Goal: Check status: Check status

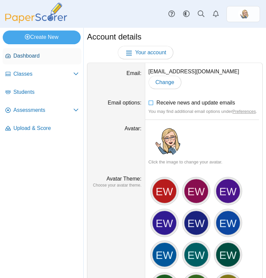
click at [35, 60] on link "Dashboard" at bounding box center [42, 56] width 79 height 16
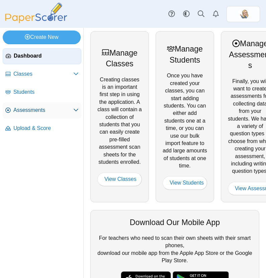
click at [45, 106] on link "Assessments" at bounding box center [42, 110] width 79 height 16
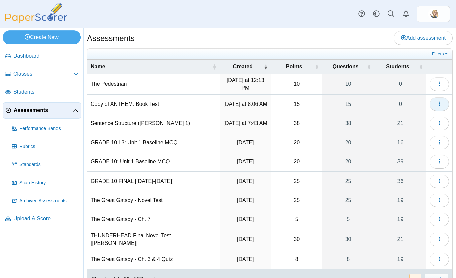
click at [266, 102] on icon "button" at bounding box center [439, 103] width 5 height 5
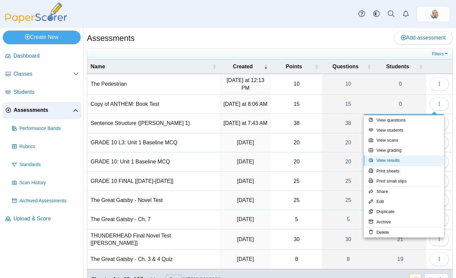
click at [266, 160] on link "View results" at bounding box center [404, 160] width 80 height 10
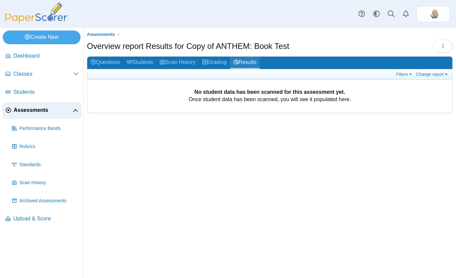
click at [257, 58] on link "Results" at bounding box center [245, 63] width 30 height 12
click at [61, 112] on span "Assessments" at bounding box center [43, 109] width 59 height 7
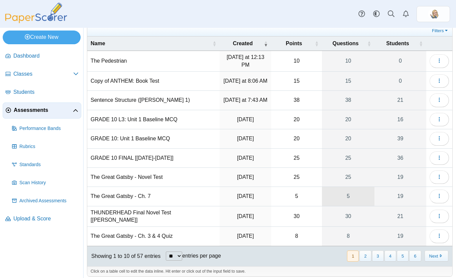
scroll to position [29, 0]
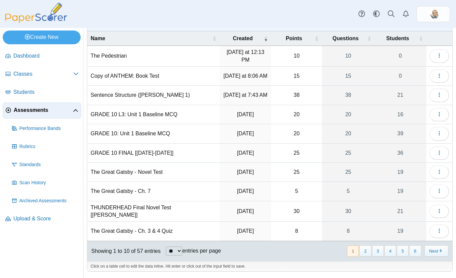
click at [182, 251] on select "** ** ** ***" at bounding box center [174, 250] width 16 height 9
click at [167, 246] on select "** ** ** ***" at bounding box center [174, 250] width 16 height 9
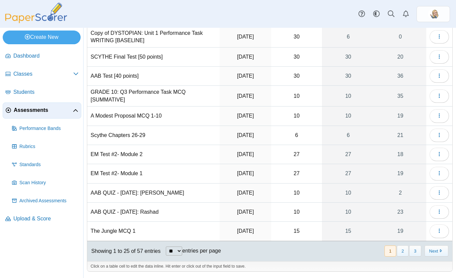
scroll to position [324, 0]
click at [182, 250] on select "** ** ** ***" at bounding box center [174, 250] width 16 height 9
select select "**"
click at [167, 246] on select "** ** ** ***" at bounding box center [174, 250] width 16 height 9
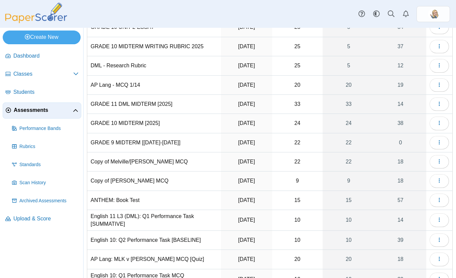
scroll to position [807, 0]
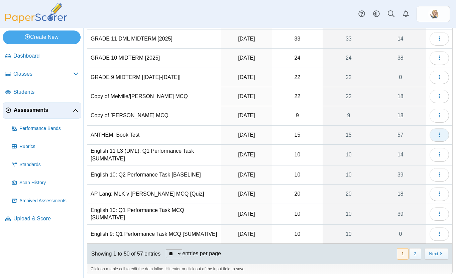
click at [437, 137] on icon "button" at bounding box center [439, 134] width 5 height 5
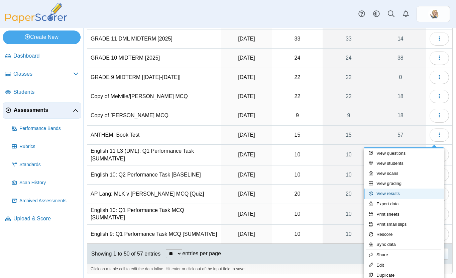
click at [405, 190] on link "View results" at bounding box center [404, 193] width 80 height 10
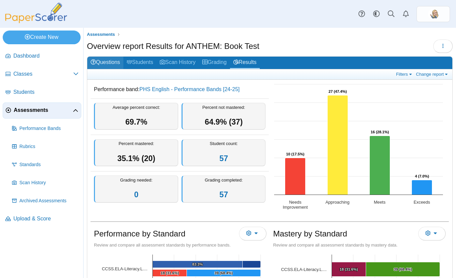
click at [109, 63] on link "Questions" at bounding box center [105, 63] width 36 height 12
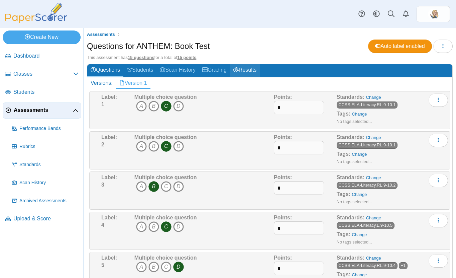
click at [259, 64] on link "Results" at bounding box center [245, 70] width 30 height 12
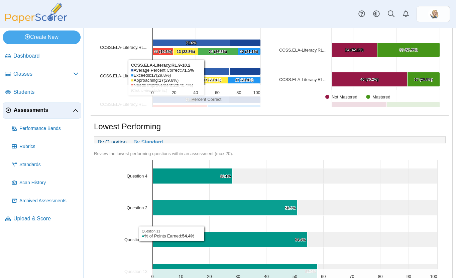
scroll to position [307, 0]
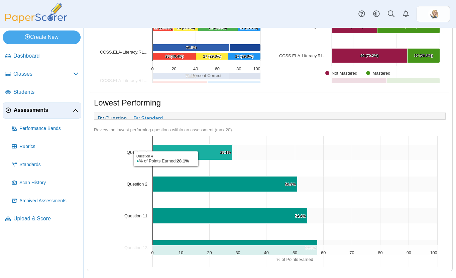
click at [200, 159] on icon "Question 4, 28.1%. % of Points Earned." at bounding box center [193, 152] width 80 height 15
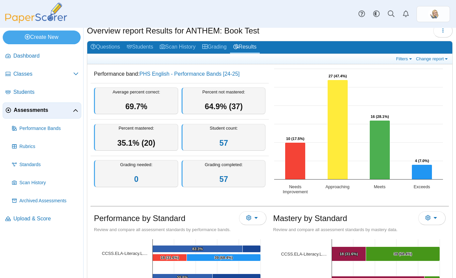
scroll to position [0, 0]
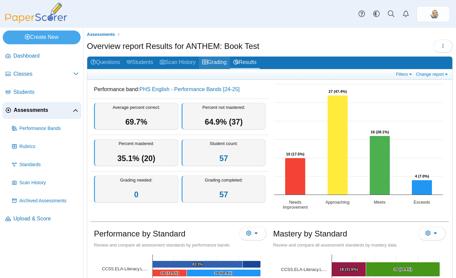
click at [207, 62] on link "Grading" at bounding box center [214, 63] width 31 height 12
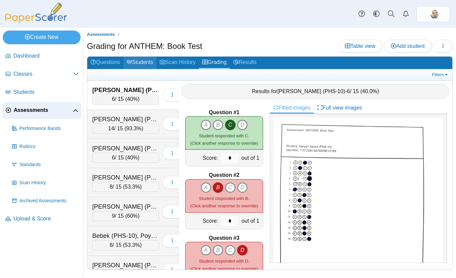
click at [140, 65] on link "Students" at bounding box center [139, 63] width 33 height 12
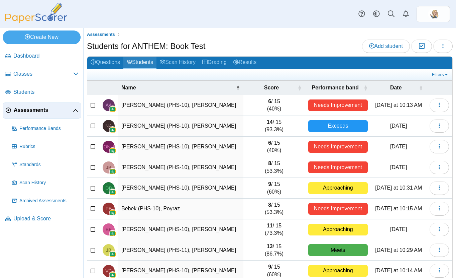
click at [137, 63] on link "Students" at bounding box center [139, 63] width 33 height 12
click at [104, 60] on link "Questions" at bounding box center [105, 63] width 36 height 12
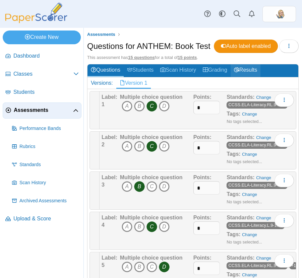
click at [256, 77] on link "Results" at bounding box center [245, 70] width 30 height 12
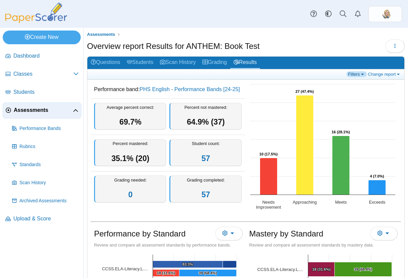
click at [301, 71] on link "Filters" at bounding box center [356, 74] width 20 height 6
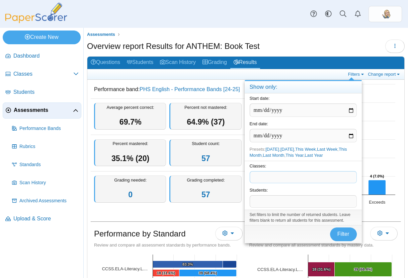
click at [301, 179] on span at bounding box center [303, 176] width 106 height 11
click at [299, 176] on span at bounding box center [303, 176] width 106 height 11
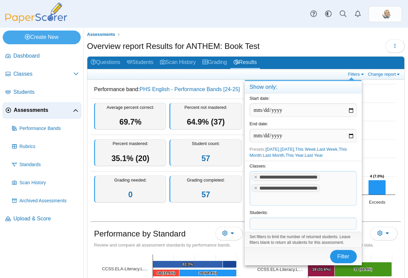
click at [301, 255] on span "Filter" at bounding box center [343, 256] width 12 height 6
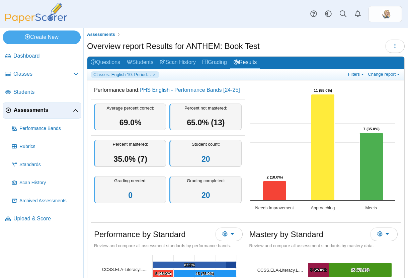
click at [381, 77] on div "Filters Show only: Loading… Change report Select a report: Overview report Ques…" at bounding box center [373, 74] width 55 height 7
click at [378, 76] on link "Change report" at bounding box center [384, 74] width 36 height 6
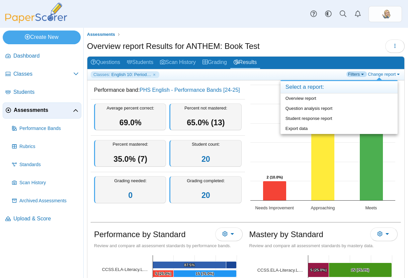
click at [356, 73] on link "Filters" at bounding box center [356, 74] width 20 height 6
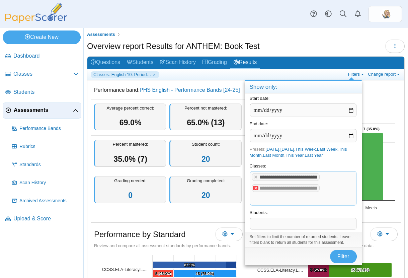
click at [257, 188] on x "remove tag" at bounding box center [256, 188] width 6 height 4
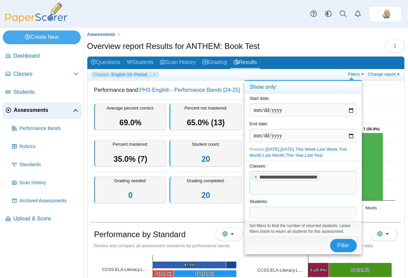
click at [350, 243] on button "Filter" at bounding box center [343, 245] width 27 height 13
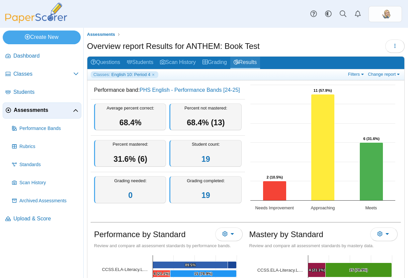
click at [251, 64] on link "Results" at bounding box center [245, 63] width 30 height 12
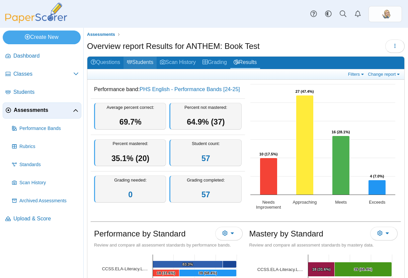
click at [154, 64] on link "Students" at bounding box center [139, 63] width 33 height 12
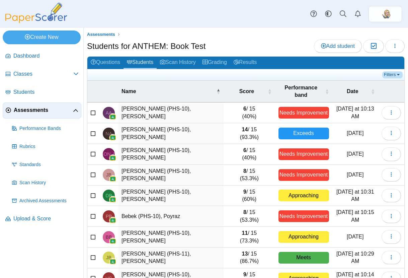
click at [393, 75] on link "Filters" at bounding box center [392, 74] width 20 height 7
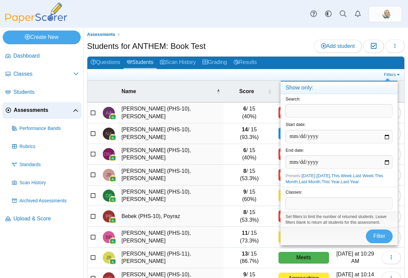
click at [330, 204] on span at bounding box center [339, 202] width 106 height 11
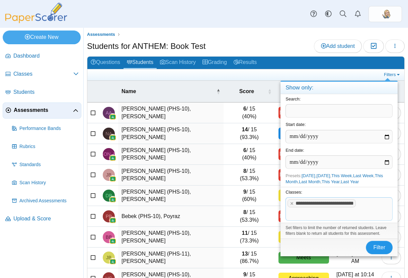
click at [378, 250] on span "Filter" at bounding box center [379, 247] width 12 height 6
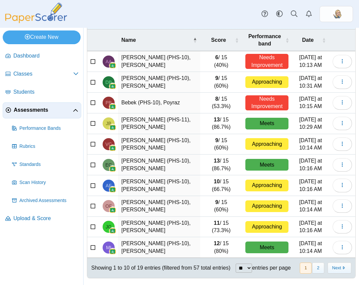
scroll to position [66, 0]
click at [248, 264] on select "** ** ** ***" at bounding box center [244, 268] width 16 height 9
select select "***"
click at [236, 264] on select "** ** ** ***" at bounding box center [244, 268] width 16 height 9
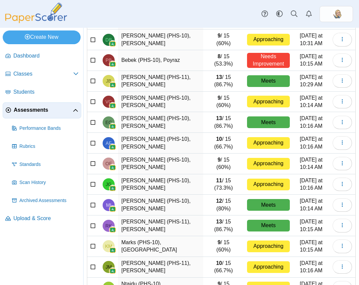
scroll to position [0, 0]
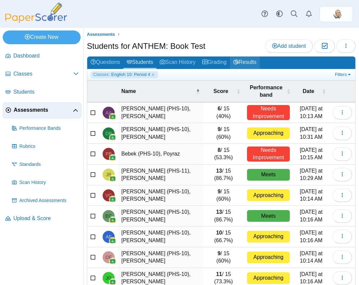
click at [260, 62] on link "Results" at bounding box center [245, 63] width 30 height 12
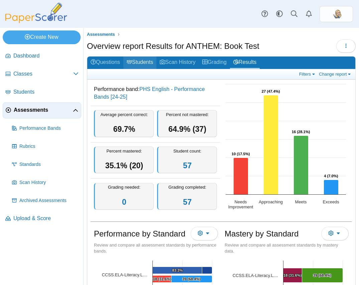
click at [145, 59] on link "Students" at bounding box center [139, 63] width 33 height 12
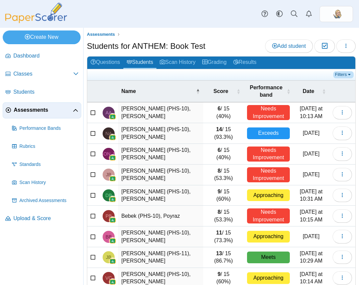
click at [340, 74] on link "Filters" at bounding box center [344, 74] width 20 height 7
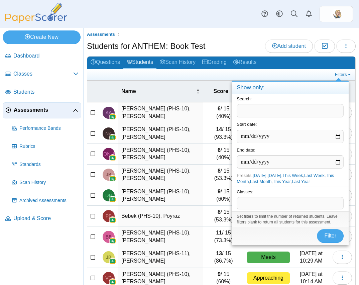
click at [249, 207] on span at bounding box center [290, 202] width 106 height 11
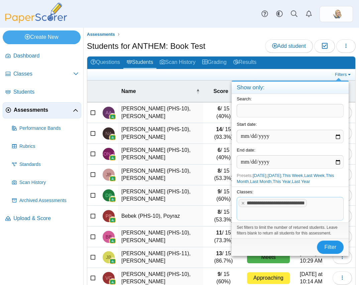
click at [337, 246] on button "Filter" at bounding box center [330, 247] width 27 height 13
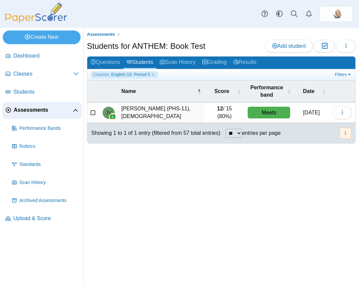
click at [242, 138] on select "** ** ** ***" at bounding box center [234, 133] width 16 height 9
select select "***"
click at [227, 129] on select "** ** ** ***" at bounding box center [234, 133] width 16 height 9
click at [153, 63] on link "Students" at bounding box center [139, 63] width 33 height 12
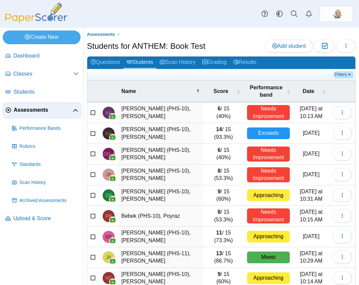
click at [341, 73] on link "Filters" at bounding box center [344, 74] width 20 height 7
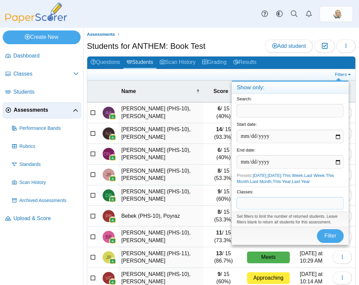
click at [284, 206] on span at bounding box center [290, 202] width 106 height 11
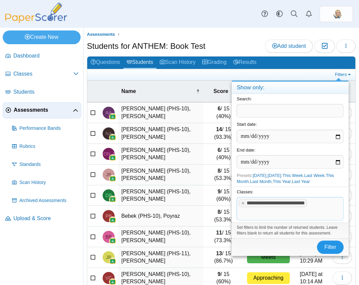
click at [330, 250] on span "Filter" at bounding box center [331, 247] width 12 height 6
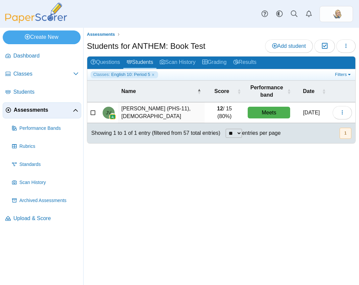
click at [245, 204] on div "Assessments Students for ANTHEM: Book Test Add student Moderation 0 Loading…" at bounding box center [222, 156] width 276 height 257
click at [109, 36] on span "Assessments" at bounding box center [101, 34] width 28 height 5
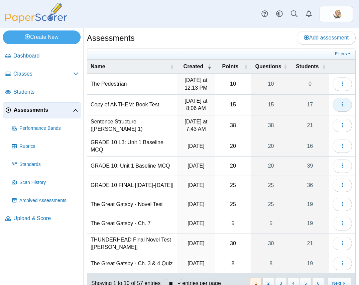
click at [333, 105] on button "button" at bounding box center [342, 104] width 19 height 13
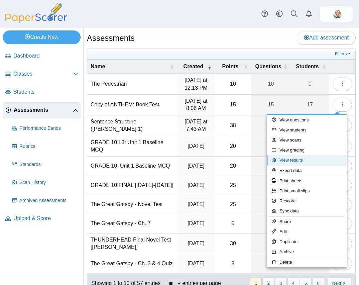
click at [296, 158] on link "View results" at bounding box center [307, 160] width 80 height 10
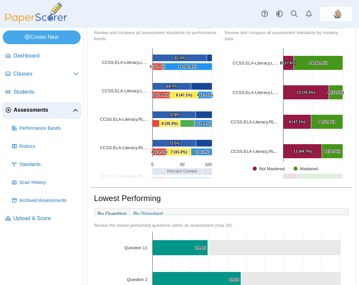
scroll to position [263, 0]
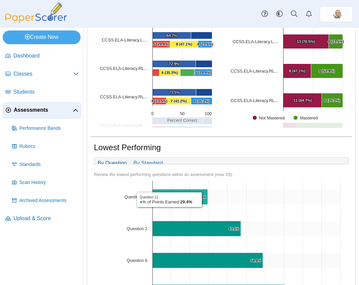
click at [204, 205] on icon "Question 11, 29.4%. % of Points Earned." at bounding box center [180, 196] width 55 height 15
click at [205, 205] on icon "Question 11, 29.4%. % of Points Earned." at bounding box center [180, 196] width 55 height 15
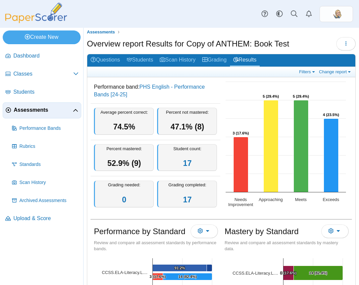
scroll to position [0, 0]
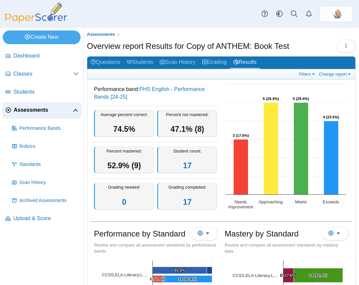
click at [233, 86] on rect "Interactive chart" at bounding box center [286, 148] width 127 height 134
click at [101, 31] on link "Assessments" at bounding box center [100, 34] width 31 height 8
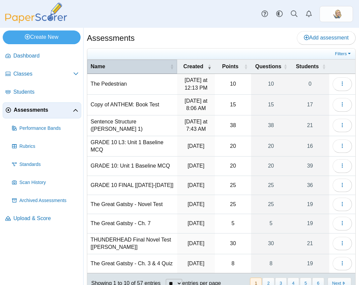
click at [154, 70] on span "Name" at bounding box center [130, 66] width 78 height 7
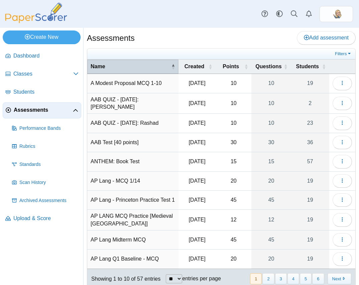
click at [154, 70] on span "Name" at bounding box center [130, 66] width 79 height 7
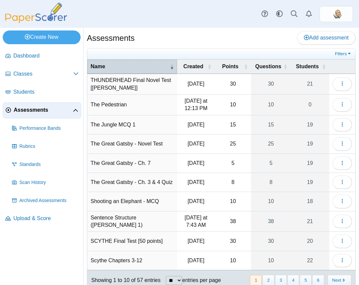
click at [154, 70] on span "Name" at bounding box center [130, 66] width 78 height 7
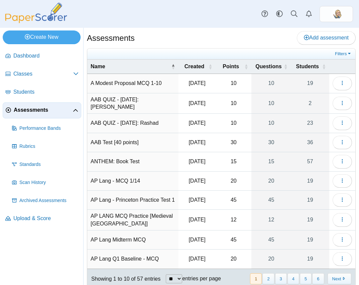
click at [104, 163] on td "ANTHEM: Book Test" at bounding box center [132, 161] width 91 height 19
click at [340, 162] on icon "button" at bounding box center [342, 161] width 5 height 5
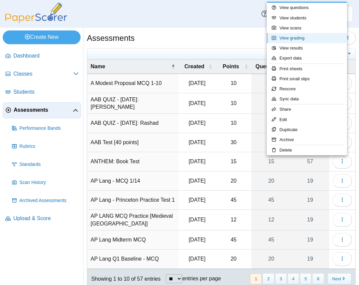
click at [285, 36] on link "View grading" at bounding box center [307, 38] width 80 height 10
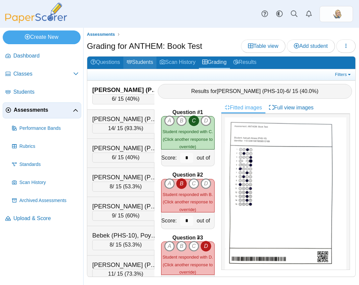
click at [145, 57] on link "Students" at bounding box center [139, 63] width 33 height 12
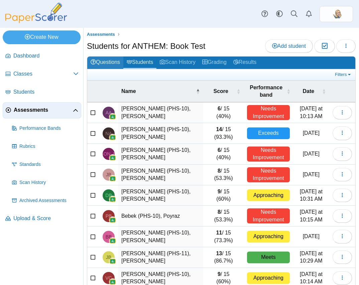
click at [113, 63] on link "Questions" at bounding box center [105, 63] width 36 height 12
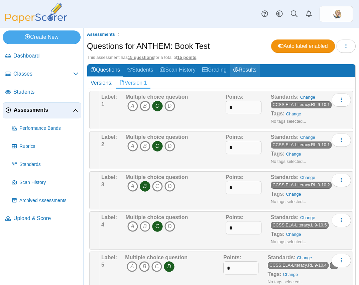
click at [248, 70] on link "Results" at bounding box center [245, 70] width 30 height 12
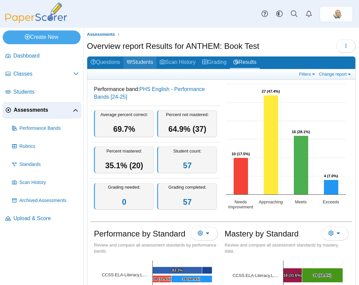
click at [153, 63] on link "Students" at bounding box center [139, 63] width 33 height 12
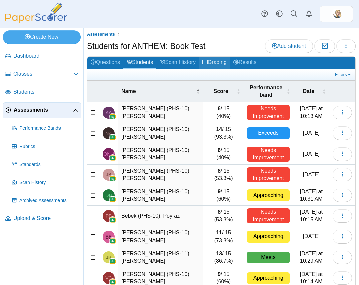
click at [230, 63] on link "Grading" at bounding box center [214, 63] width 31 height 12
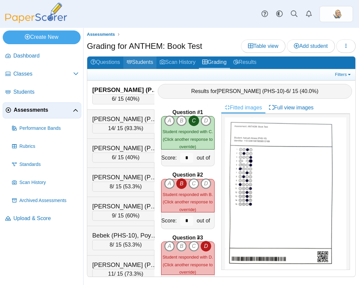
click at [155, 62] on link "Students" at bounding box center [139, 63] width 33 height 12
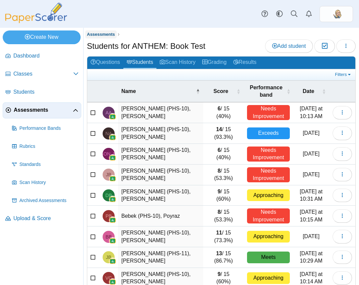
click at [96, 33] on span "Assessments" at bounding box center [101, 34] width 28 height 5
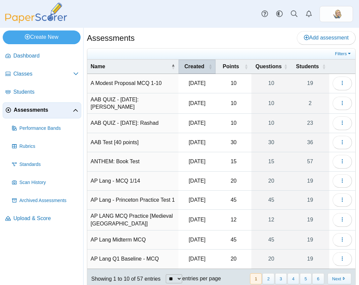
click at [190, 67] on span "Created" at bounding box center [194, 66] width 25 height 7
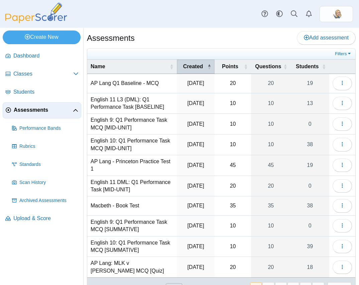
click at [190, 67] on span "Created" at bounding box center [193, 66] width 26 height 7
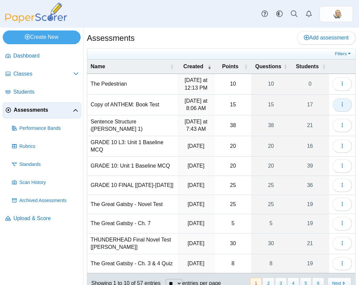
click at [336, 101] on button "button" at bounding box center [342, 104] width 19 height 13
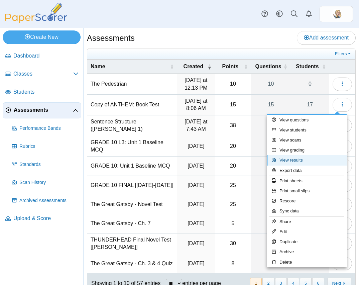
click at [300, 161] on link "View results" at bounding box center [307, 160] width 80 height 10
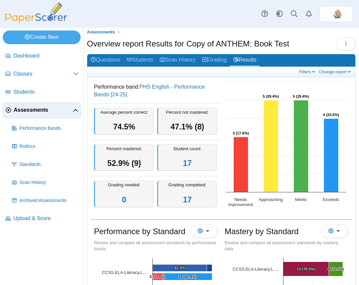
scroll to position [3, 0]
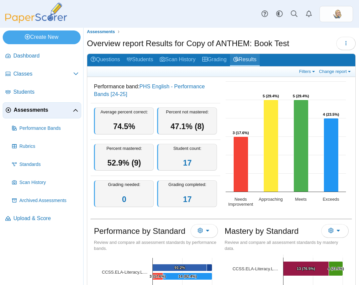
click at [248, 61] on link "Results" at bounding box center [245, 60] width 30 height 12
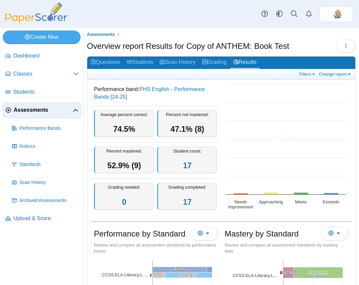
click at [138, 61] on link "Students" at bounding box center [139, 63] width 33 height 12
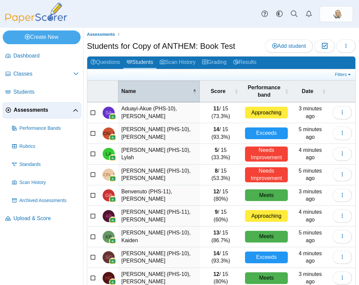
click at [193, 88] on span "\a Name\a : Activate to invert sorting" at bounding box center [195, 91] width 4 height 7
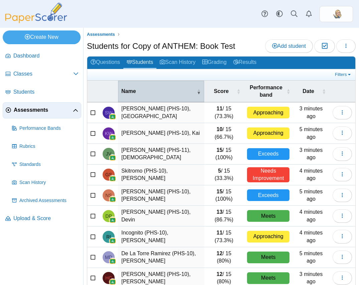
click at [197, 88] on span "\a Name\a : Activate to remove sorting" at bounding box center [199, 91] width 4 height 7
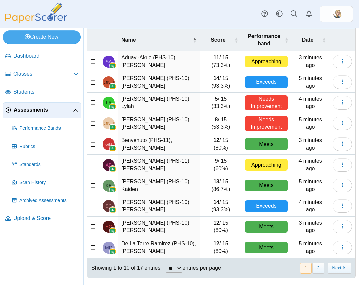
scroll to position [53, 0]
click at [172, 267] on select "** ** ** ***" at bounding box center [174, 268] width 16 height 9
select select "***"
click at [167, 264] on select "** ** ** ***" at bounding box center [174, 268] width 16 height 9
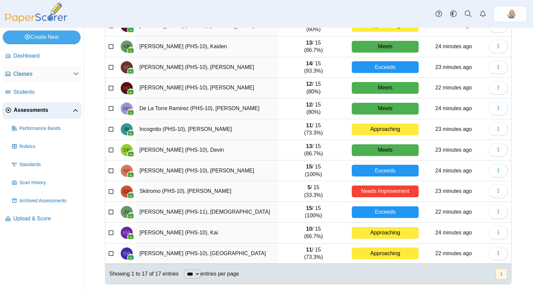
scroll to position [190, 0]
click at [46, 104] on link "Assessments" at bounding box center [42, 110] width 79 height 16
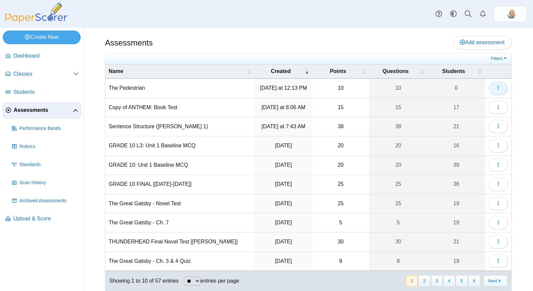
click at [496, 85] on icon "button" at bounding box center [498, 87] width 5 height 5
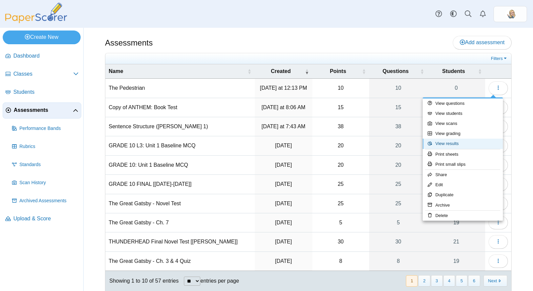
click at [457, 142] on link "View results" at bounding box center [463, 144] width 80 height 10
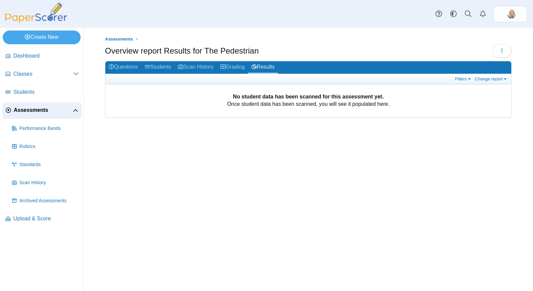
click at [178, 73] on h2 "Questions Students Scan History Grading Results" at bounding box center [308, 67] width 406 height 13
click at [163, 67] on link "Students" at bounding box center [158, 67] width 33 height 12
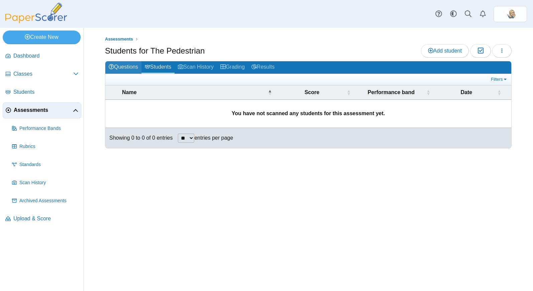
click at [117, 67] on link "Questions" at bounding box center [123, 67] width 36 height 12
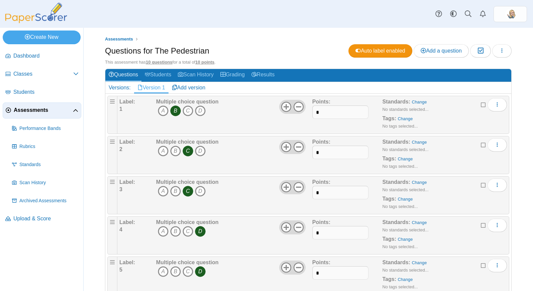
scroll to position [220, 0]
